Goal: Find contact information: Find contact information

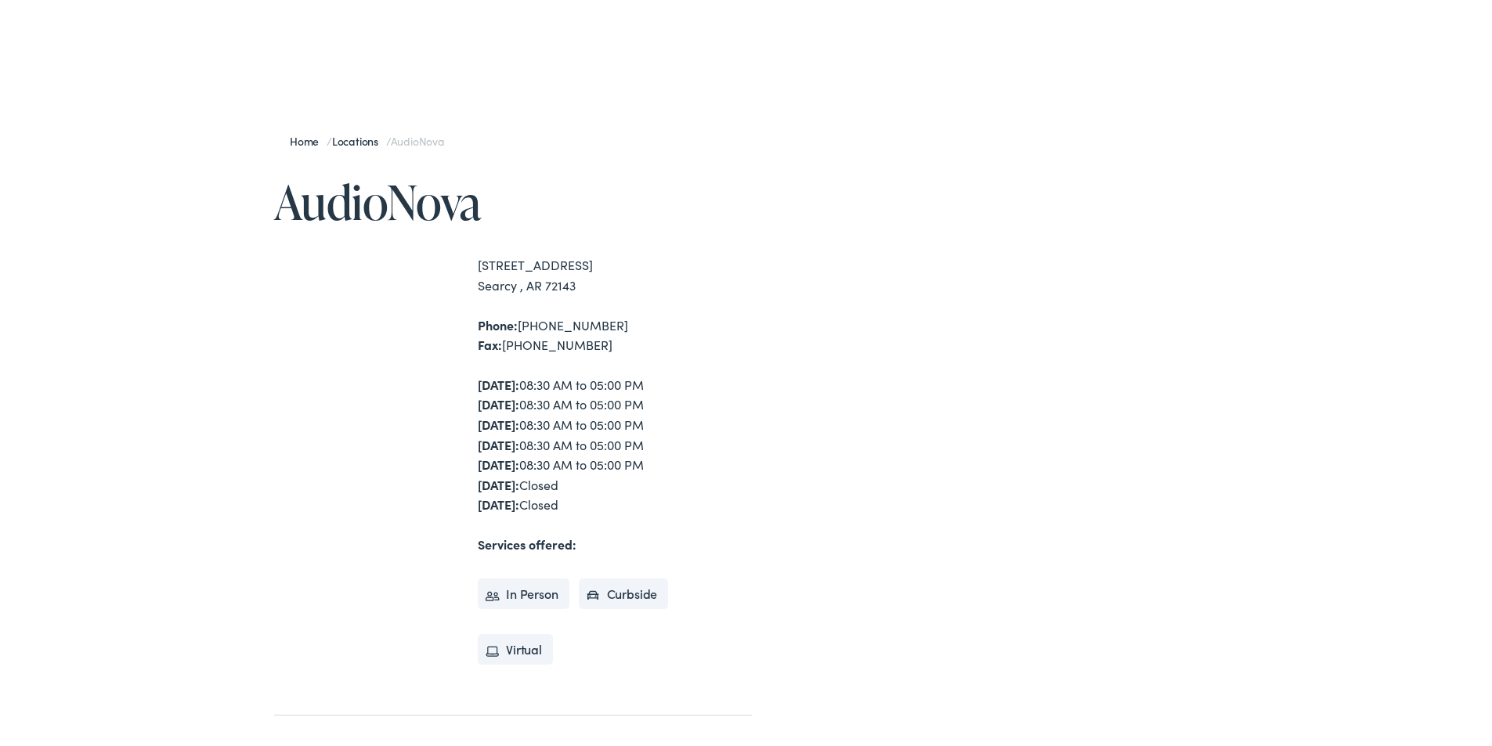
scroll to position [157, 0]
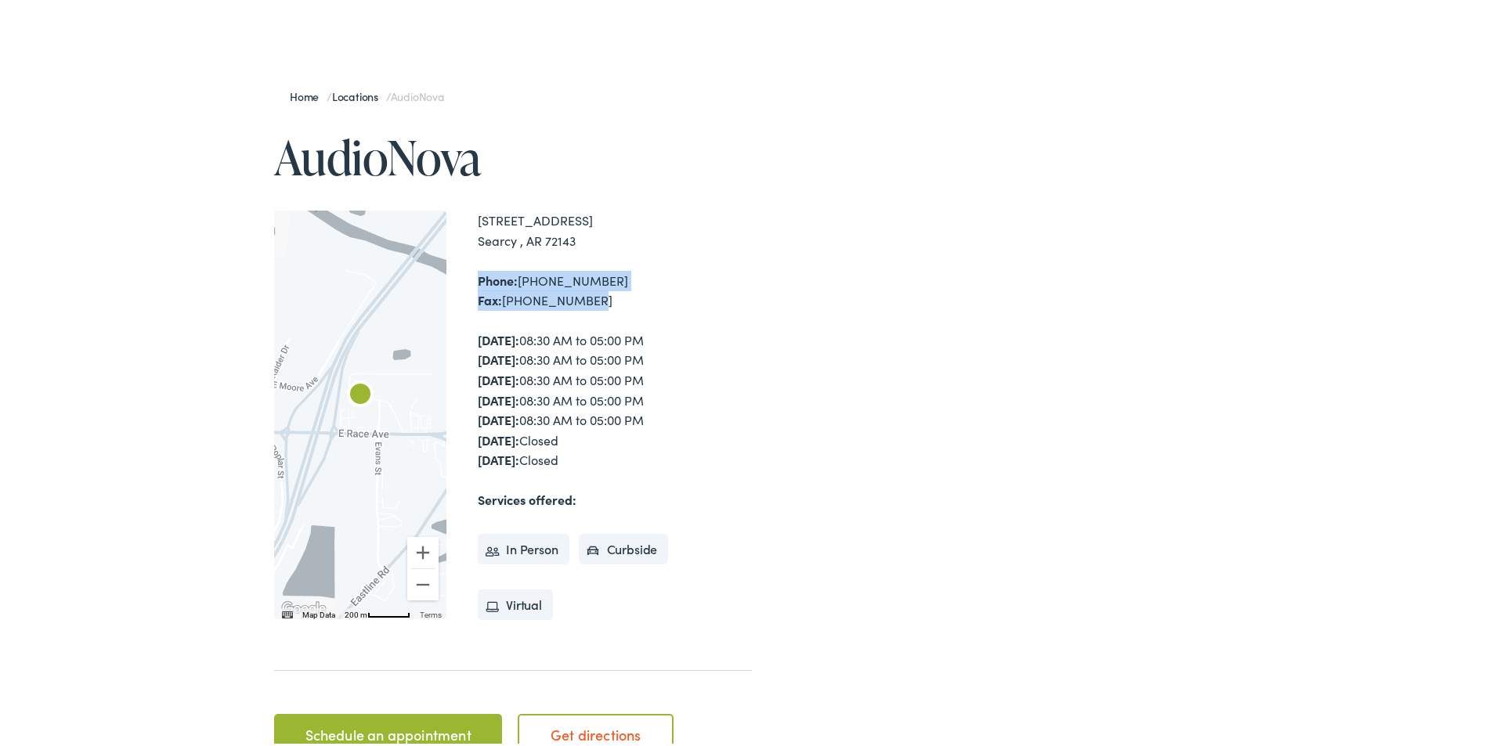
drag, startPoint x: 583, startPoint y: 301, endPoint x: 473, endPoint y: 283, distance: 111.7
click at [478, 283] on div "Phone: [PHONE_NUMBER] Fax: [PHONE_NUMBER]" at bounding box center [615, 288] width 274 height 40
click at [718, 301] on div "Phone: [PHONE_NUMBER] Fax: [PHONE_NUMBER]" at bounding box center [615, 288] width 274 height 40
drag, startPoint x: 608, startPoint y: 276, endPoint x: 466, endPoint y: 280, distance: 142.5
click at [466, 280] on div "← Move left → Move right ↑ Move up ↓ Move down + Zoom in - Zoom out Home Jump l…" at bounding box center [513, 411] width 478 height 409
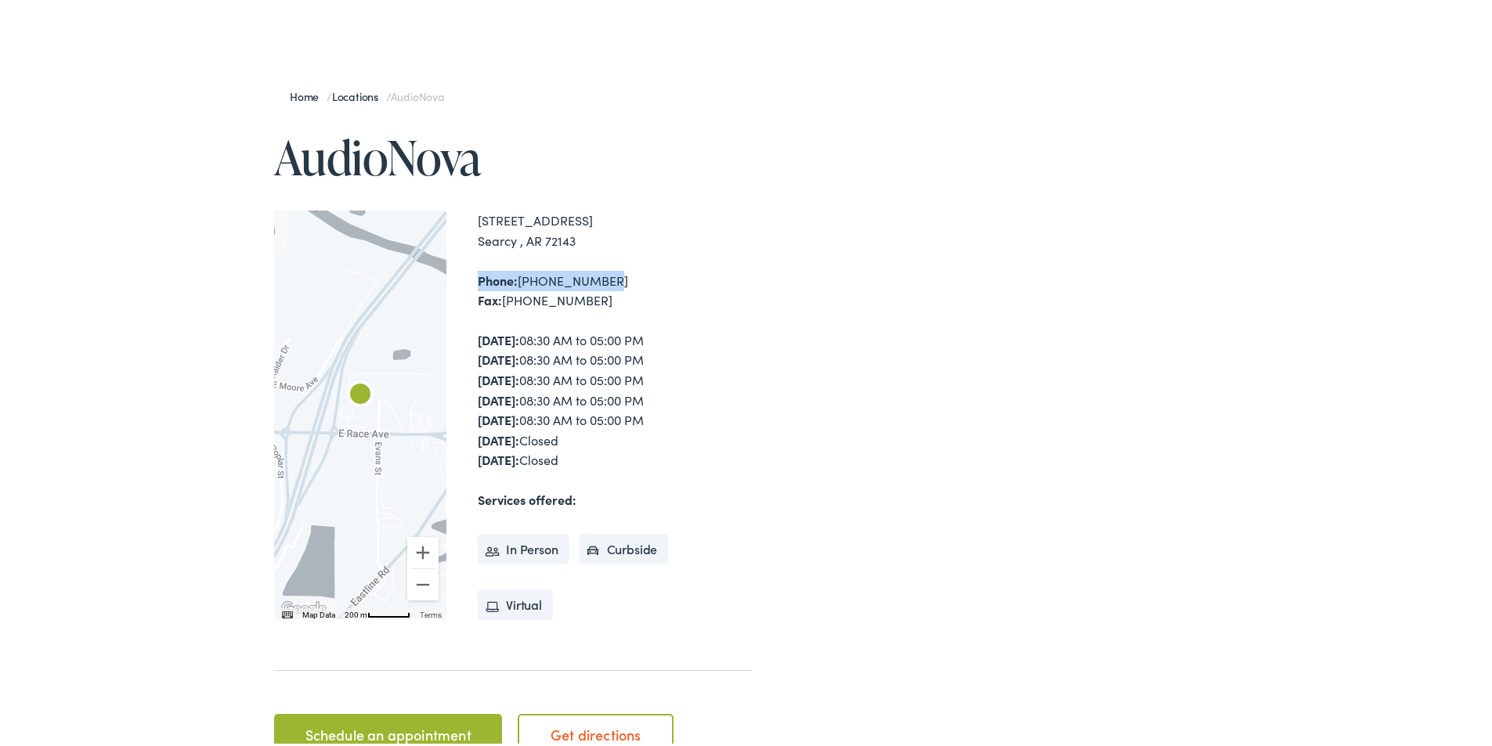
click at [650, 254] on div "[STREET_ADDRESS] [GEOGRAPHIC_DATA] , AR 72143 Phone: [PHONE_NUMBER] Fax: [PHONE…" at bounding box center [615, 411] width 274 height 409
click at [635, 256] on div "[STREET_ADDRESS] [GEOGRAPHIC_DATA] , AR 72143 Phone: [PHONE_NUMBER] Fax: [PHONE…" at bounding box center [615, 411] width 274 height 409
click at [610, 268] on div "Phone: [PHONE_NUMBER] Fax: [PHONE_NUMBER]" at bounding box center [615, 288] width 274 height 40
drag, startPoint x: 605, startPoint y: 278, endPoint x: 517, endPoint y: 278, distance: 88.5
click at [517, 278] on div "Phone: [PHONE_NUMBER] Fax: [PHONE_NUMBER]" at bounding box center [615, 288] width 274 height 40
